Goal: Information Seeking & Learning: Learn about a topic

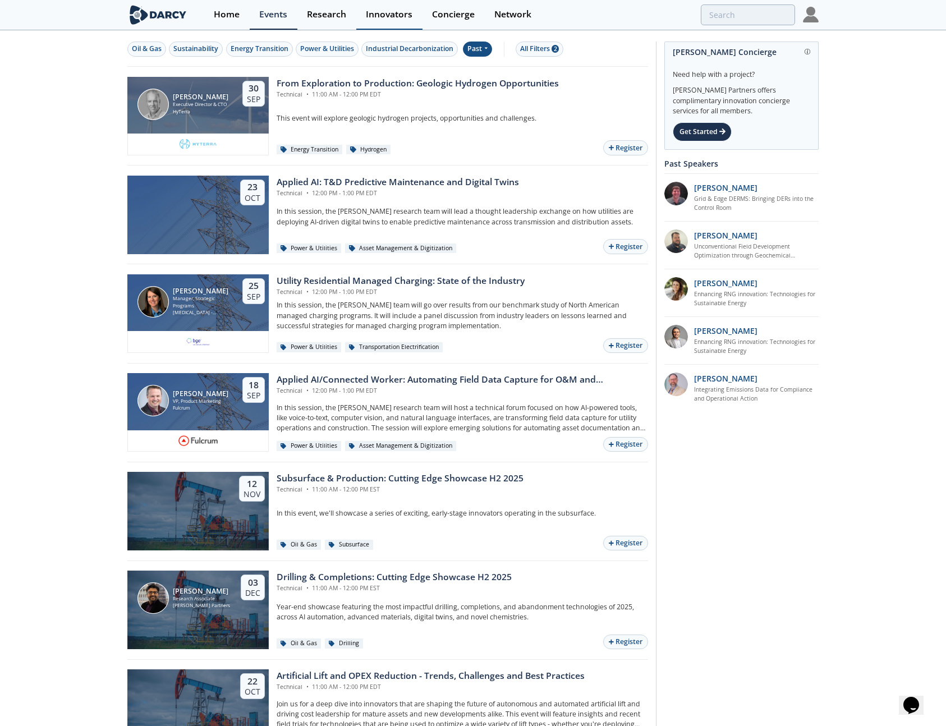
click at [371, 13] on div "Innovators" at bounding box center [389, 14] width 47 height 9
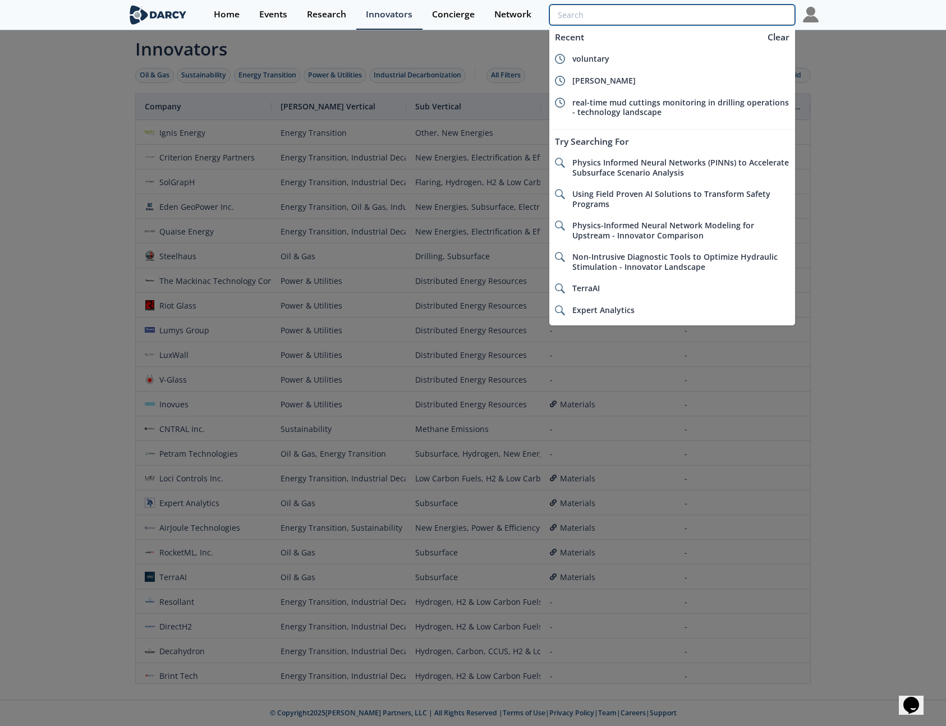
click at [736, 18] on input "search" at bounding box center [673, 14] width 246 height 21
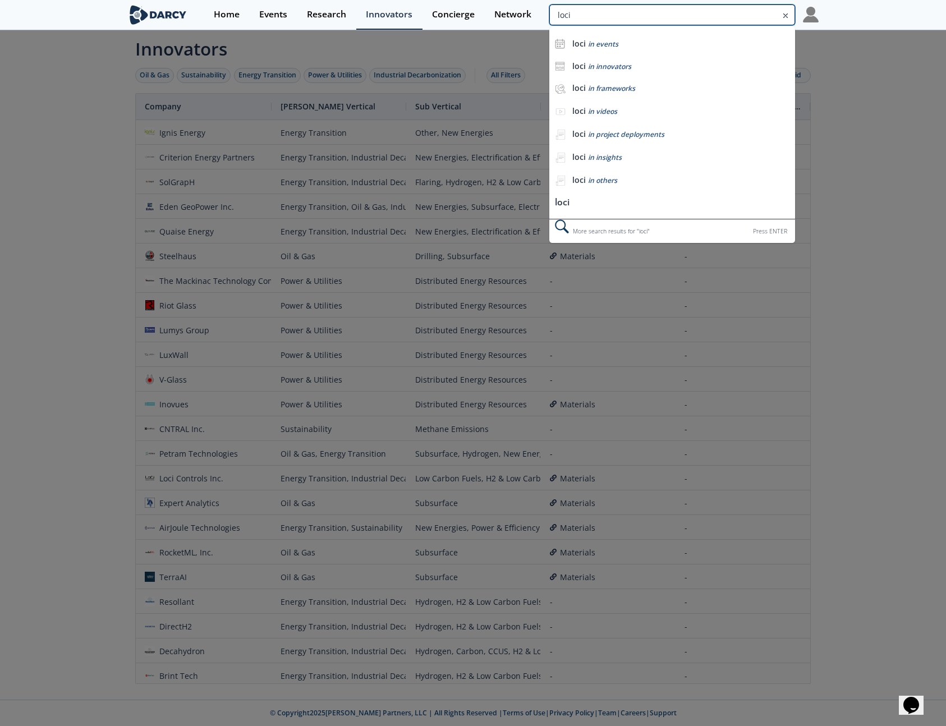
type input "loci"
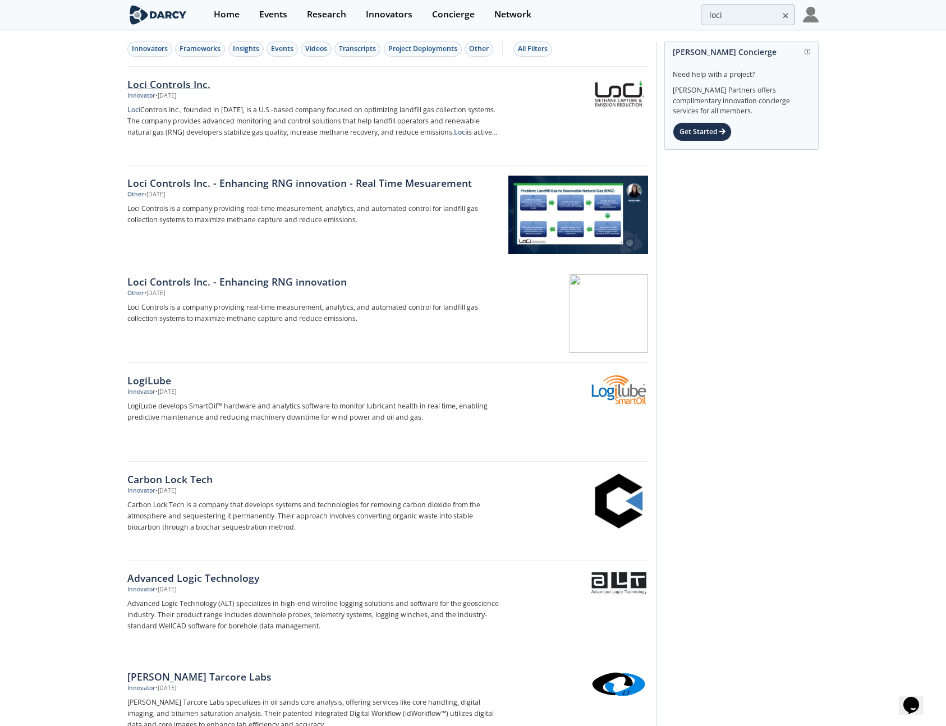
click at [296, 109] on p "Loci Controls Inc., founded in 2013, is a U.S.-based company focused on optimiz…" at bounding box center [313, 121] width 372 height 34
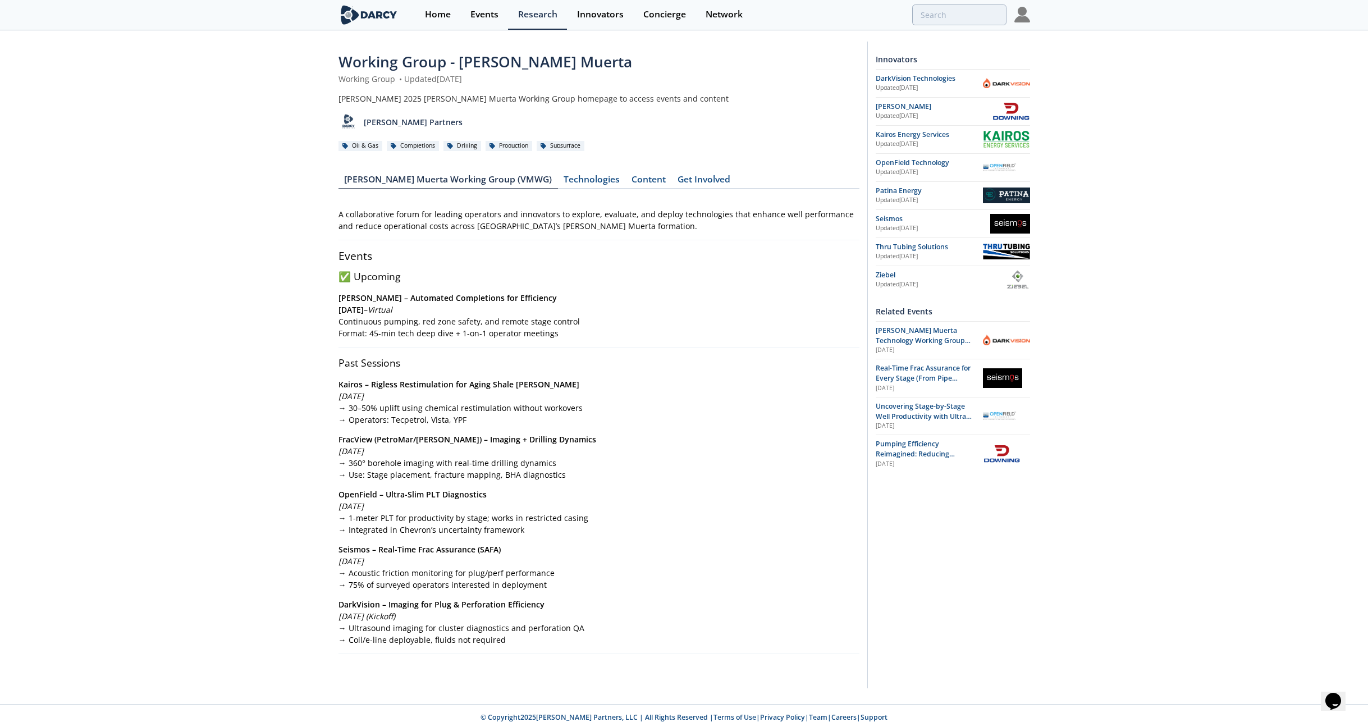
click at [289, 146] on div "Working Group - Vaca Muerta Working Group • Updated July 17, 2025 Darcy 2025 Va…" at bounding box center [684, 367] width 1368 height 672
